Goal: Information Seeking & Learning: Learn about a topic

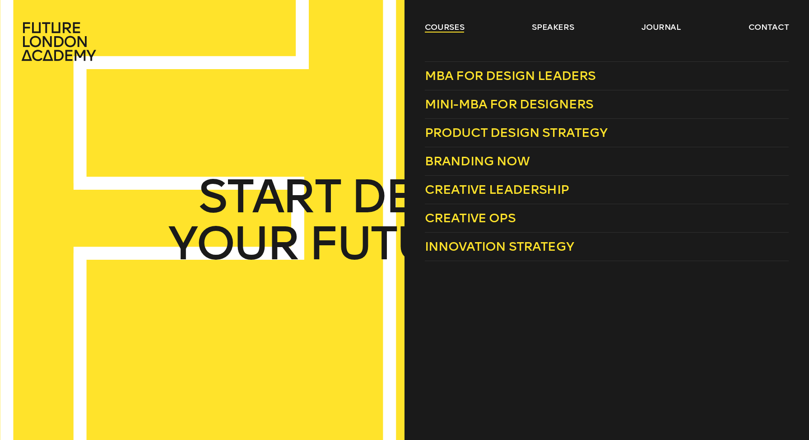
click at [443, 26] on link "courses" at bounding box center [445, 27] width 40 height 11
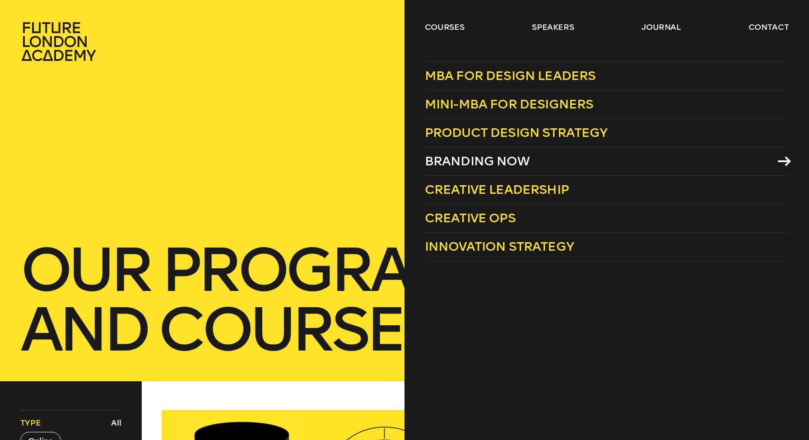
click at [465, 158] on span "Branding Now" at bounding box center [477, 160] width 105 height 15
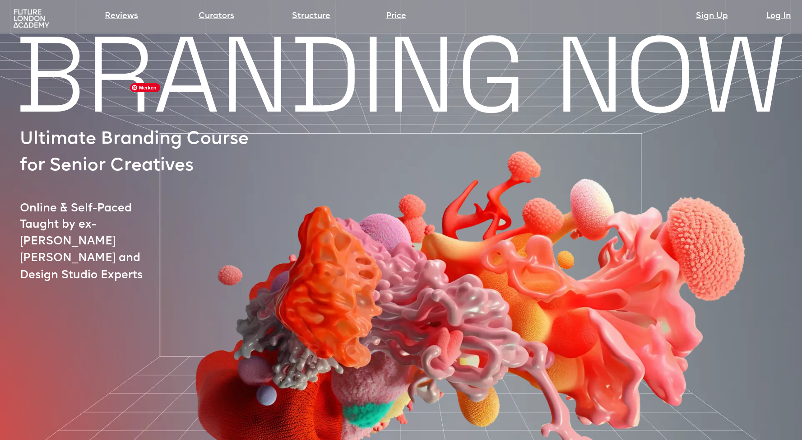
click at [196, 167] on img at bounding box center [463, 268] width 676 height 463
